Goal: Transaction & Acquisition: Download file/media

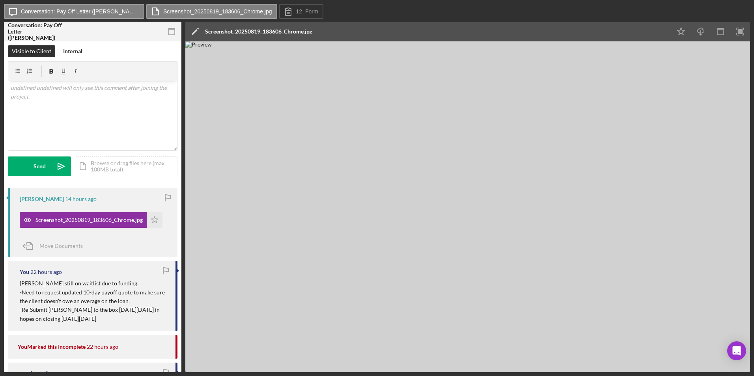
click at [508, 11] on div "Icon/Message Conversation: Pay Off Letter ([PERSON_NAME]) Screenshot_20250819_1…" at bounding box center [377, 12] width 746 height 16
click at [704, 26] on icon "Icon/Download" at bounding box center [701, 32] width 18 height 18
